Goal: Task Accomplishment & Management: Complete application form

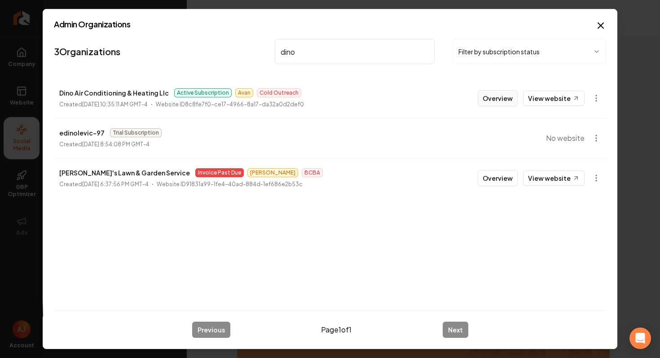
type input "dino"
click at [495, 97] on button "Overview" at bounding box center [498, 98] width 40 height 16
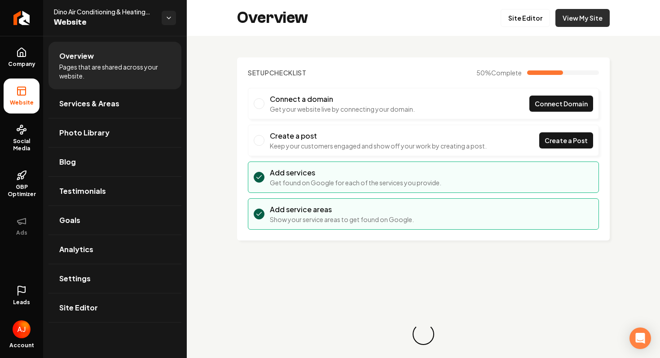
click at [581, 15] on link "View My Site" at bounding box center [582, 18] width 54 height 18
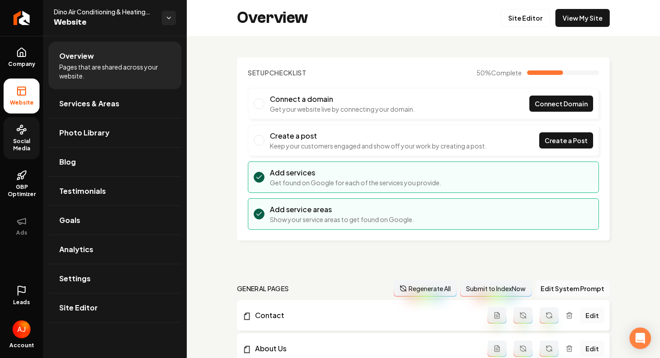
click at [22, 131] on icon at bounding box center [21, 129] width 11 height 11
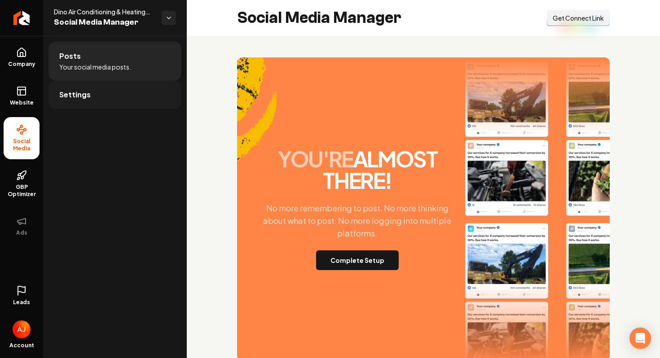
click at [87, 101] on link "Settings" at bounding box center [114, 94] width 133 height 29
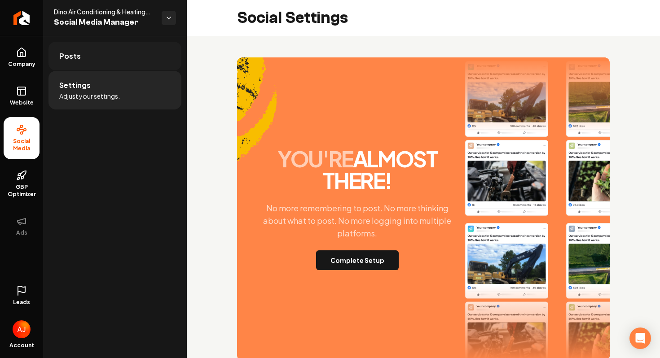
click at [106, 55] on link "Posts" at bounding box center [114, 56] width 133 height 29
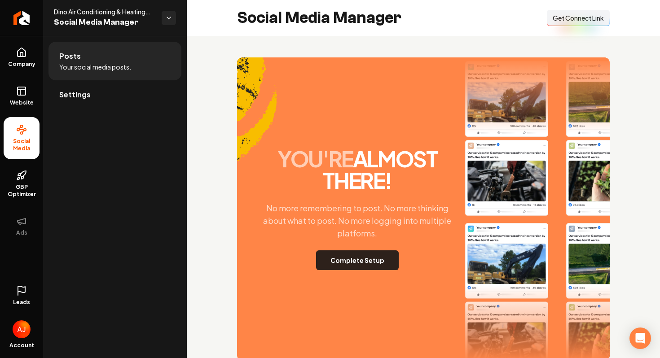
click at [364, 264] on button "Complete Setup" at bounding box center [357, 261] width 83 height 20
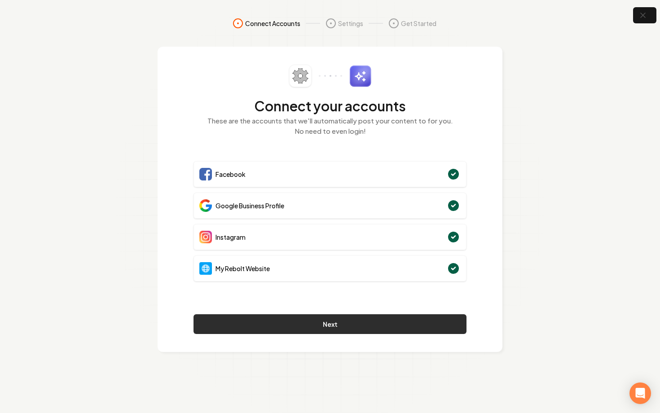
click at [445, 324] on button "Next" at bounding box center [330, 324] width 273 height 20
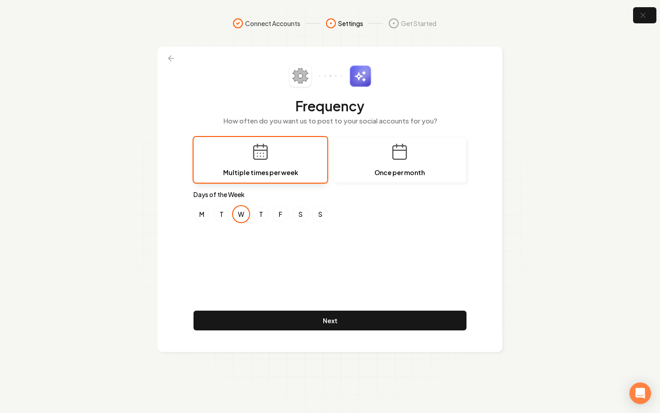
drag, startPoint x: 445, startPoint y: 324, endPoint x: 453, endPoint y: 269, distance: 55.3
click at [445, 306] on div "Frequency How often do you want us to post to your social accounts for you? Mul…" at bounding box center [330, 199] width 273 height 269
click at [204, 211] on button "M" at bounding box center [202, 214] width 16 height 16
click at [305, 214] on button "S" at bounding box center [300, 214] width 16 height 16
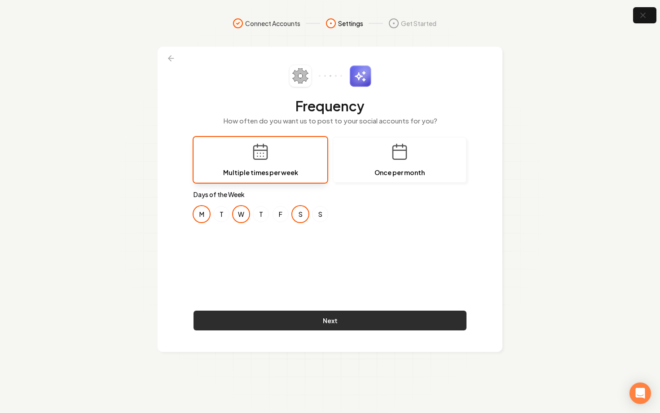
click at [355, 324] on button "Next" at bounding box center [330, 321] width 273 height 20
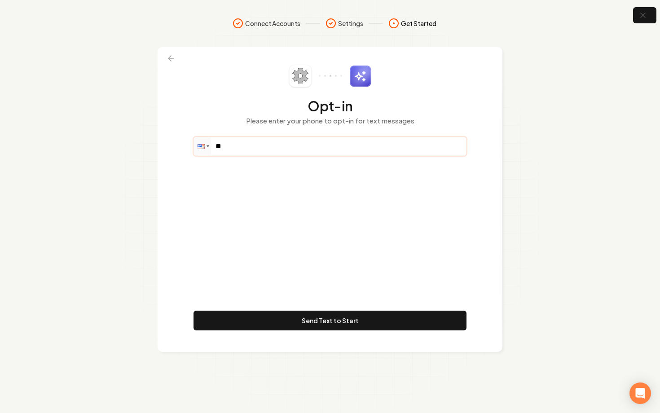
click at [255, 148] on input "**" at bounding box center [330, 146] width 272 height 18
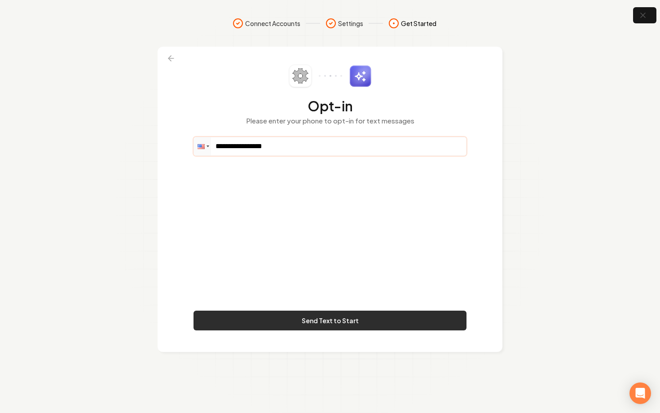
type input "**********"
click at [396, 322] on button "Send Text to Start" at bounding box center [330, 321] width 273 height 20
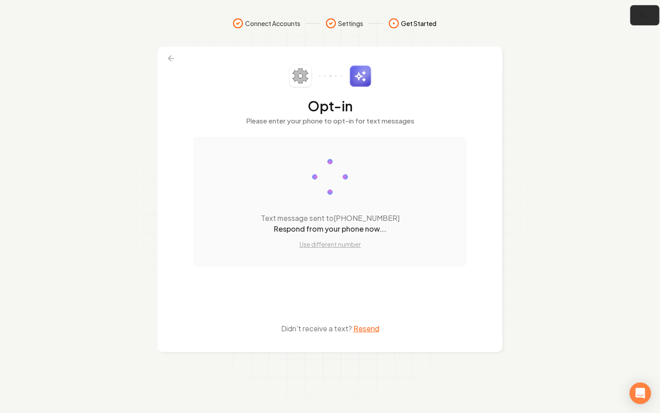
click at [643, 18] on icon "button" at bounding box center [642, 15] width 11 height 11
